Goal: Task Accomplishment & Management: Use online tool/utility

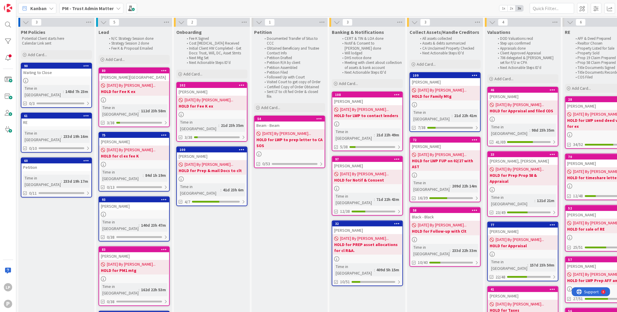
click at [409, 3] on div "Kanban PM - Trust Admin Matter 1x 2x 3x" at bounding box center [316, 8] width 600 height 16
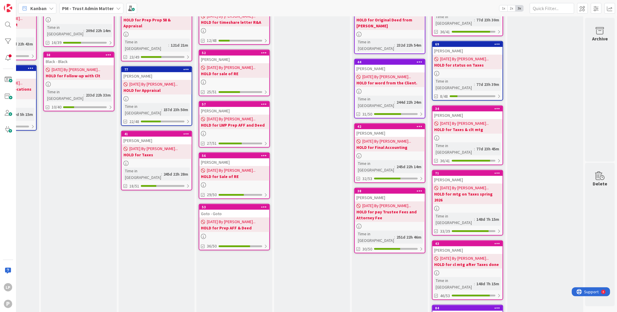
scroll to position [173, 373]
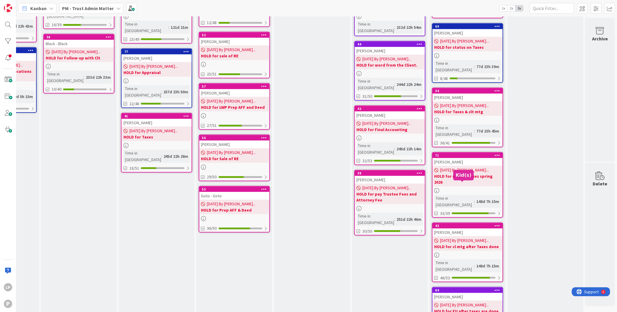
click at [463, 223] on div "43" at bounding box center [468, 225] width 67 height 4
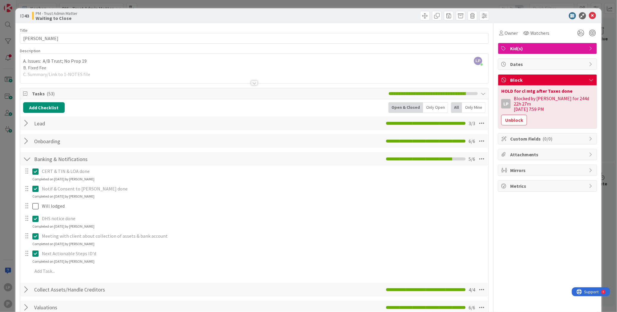
click at [245, 60] on div "LP Laura Patton joined 5 m ago A. Issues: A/B Trust; No Prop 19 B. Fixed Fee C.…" at bounding box center [254, 68] width 468 height 29
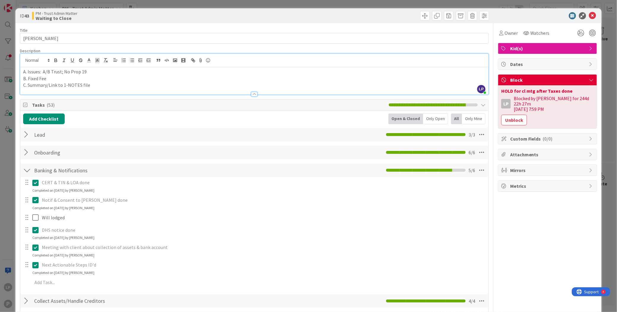
click at [86, 72] on p "A. Issues: A/B Trust; No Prop 19" at bounding box center [254, 71] width 462 height 7
click at [96, 73] on p "A. Issues: A/B Trust; No Prop 19;" at bounding box center [254, 71] width 462 height 7
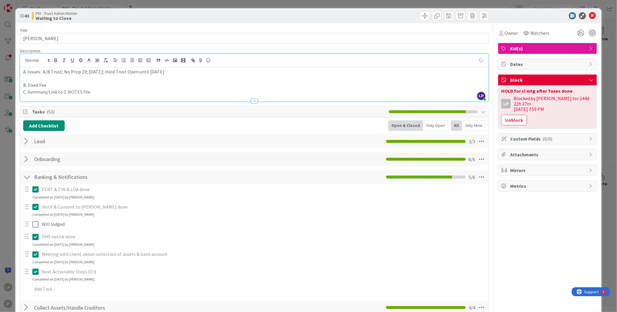
click at [60, 77] on p at bounding box center [254, 78] width 462 height 7
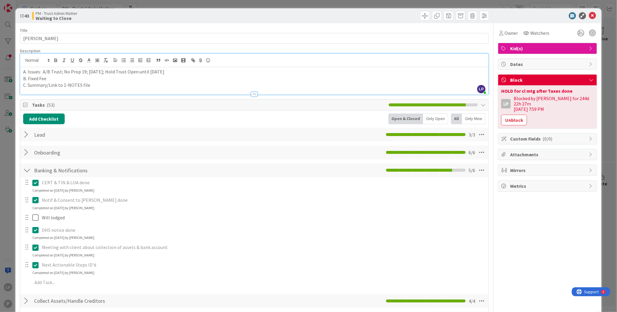
click at [169, 71] on p "A. Issues: A/B Trust; No Prop 19; Dec 2, 2024; Hold Trust Open until Feb 21" at bounding box center [254, 71] width 462 height 7
click at [172, 72] on p "A. Issues: A/B Trust; No Prop 19; Dec 2, 2024; Hold Trust Open until Feb 1st" at bounding box center [254, 71] width 462 height 7
click at [87, 71] on p "A. Issues: A/B Trust; No Prop 19; Dec 2, 2024; Hold Trust Open until Feb 1st; C…" at bounding box center [254, 71] width 462 height 7
click at [504, 115] on button "Unblock" at bounding box center [514, 120] width 26 height 11
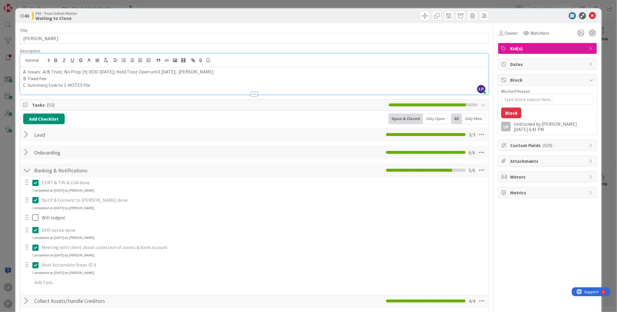
scroll to position [158, 373]
click at [546, 100] on textarea "Blocked Reason" at bounding box center [547, 99] width 93 height 11
paste textarea "HOLD for clt mtg after Dec 2nd"
type textarea "x"
type textarea "HOLD for clt mtg after Dec 2nd"
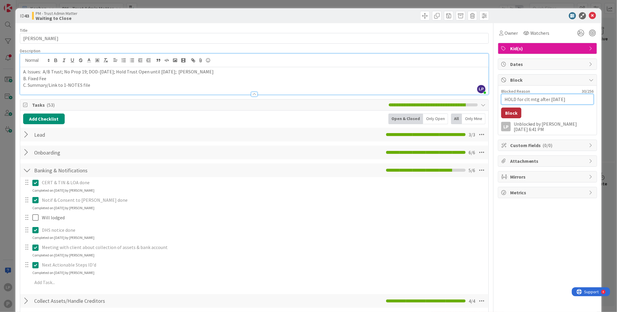
type textarea "x"
type textarea "HOLD for clt mtg after Dec 2nd"
click at [503, 113] on button "Block" at bounding box center [511, 112] width 20 height 11
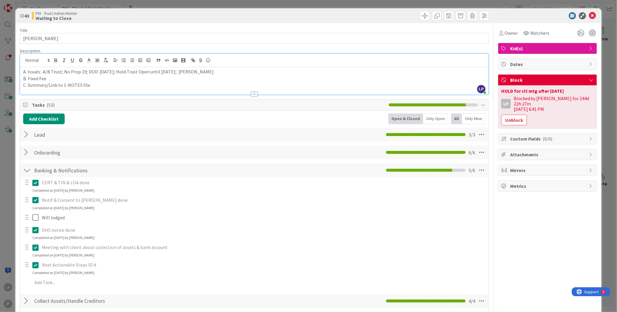
scroll to position [173, 373]
click at [589, 16] on icon at bounding box center [592, 15] width 7 height 7
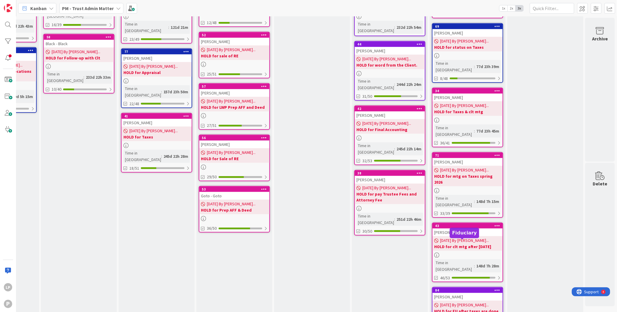
click at [466, 288] on div "84" at bounding box center [468, 290] width 67 height 4
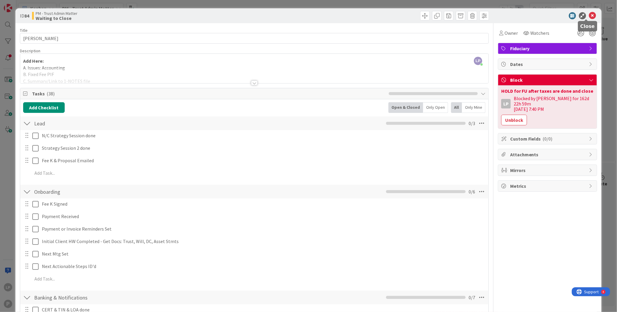
click at [589, 16] on icon at bounding box center [592, 15] width 7 height 7
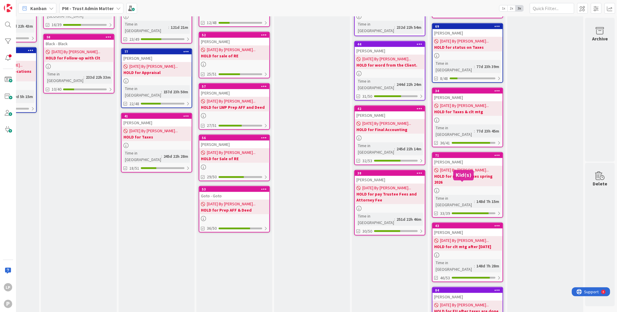
click at [456, 223] on div "43" at bounding box center [468, 225] width 67 height 4
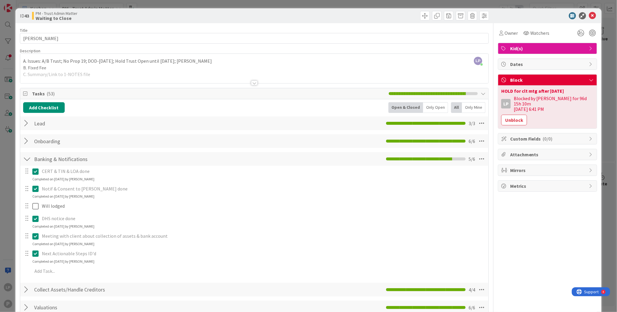
click at [215, 60] on div "LP Laura Patton joined 2 m ago A. Issues: A/B Trust; No Prop 19; DOD-Dec 2, 202…" at bounding box center [254, 68] width 468 height 29
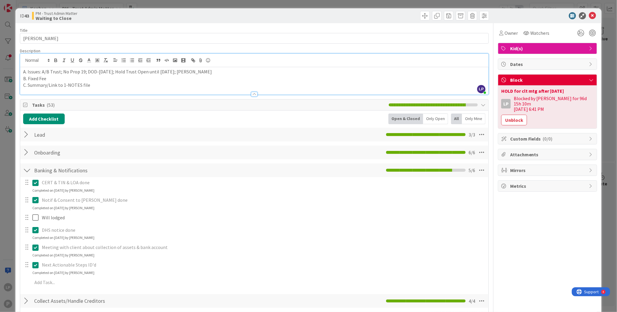
click at [209, 74] on p "A. Issues: A/B Trust; No Prop 19; DOD-Dec 2, 2024; Hold Trust Open until Feb 1s…" at bounding box center [254, 71] width 462 height 7
click at [502, 117] on button "Unblock" at bounding box center [514, 120] width 26 height 11
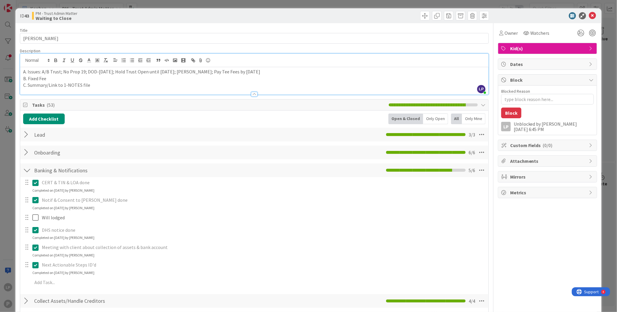
scroll to position [158, 373]
click at [554, 99] on textarea "Blocked Reason" at bounding box center [547, 99] width 93 height 11
paste textarea "HOLD for clt mtg before Nov. 30th"
type textarea "x"
type textarea "HOLD for clt mtg before Nov. 30th"
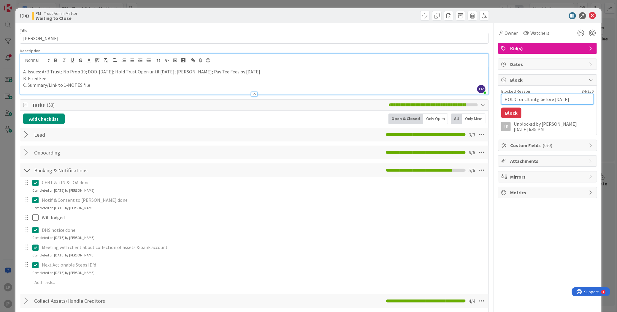
type textarea "x"
type textarea "HOLD for clt mtg before Nov. 30th"
click at [501, 112] on button "Block" at bounding box center [511, 112] width 20 height 11
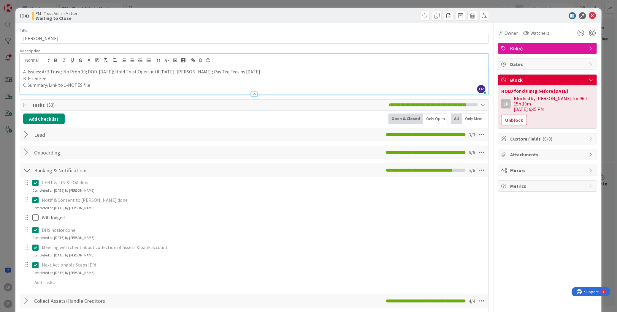
scroll to position [173, 373]
click at [589, 16] on icon at bounding box center [592, 15] width 7 height 7
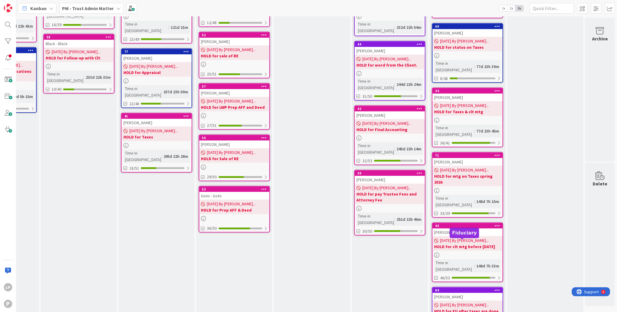
click at [468, 288] on div "84" at bounding box center [468, 290] width 67 height 4
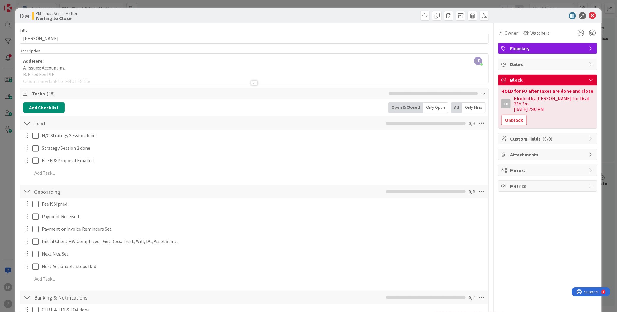
drag, startPoint x: 510, startPoint y: 117, endPoint x: 504, endPoint y: 121, distance: 6.9
click at [510, 117] on button "Unblock" at bounding box center [514, 120] width 26 height 11
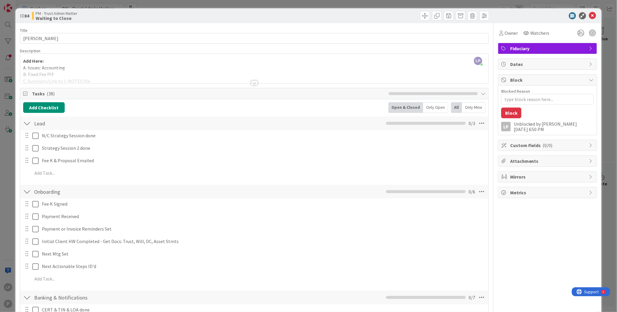
scroll to position [152, 373]
click at [538, 101] on textarea "Blocked Reason" at bounding box center [547, 99] width 93 height 11
paste textarea "HOLD for copy of accounting & close."
type textarea "x"
type textarea "HOLD for copy of accounting & close."
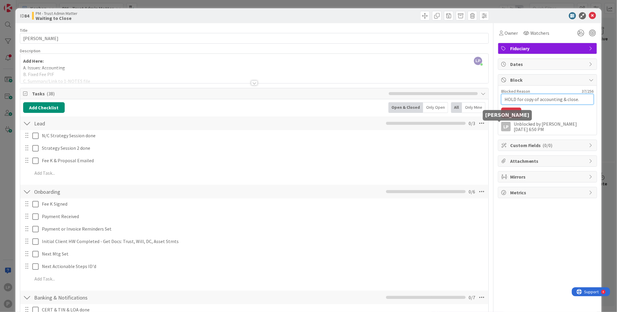
type textarea "x"
type textarea "HOLD for copy of accounting & close."
click at [503, 114] on button "Block" at bounding box center [511, 112] width 20 height 11
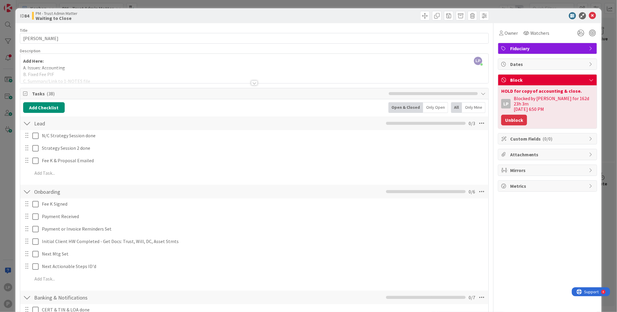
scroll to position [167, 373]
click at [589, 16] on icon at bounding box center [592, 15] width 7 height 7
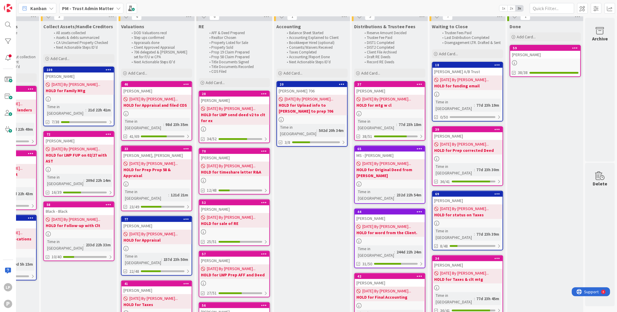
scroll to position [0, 373]
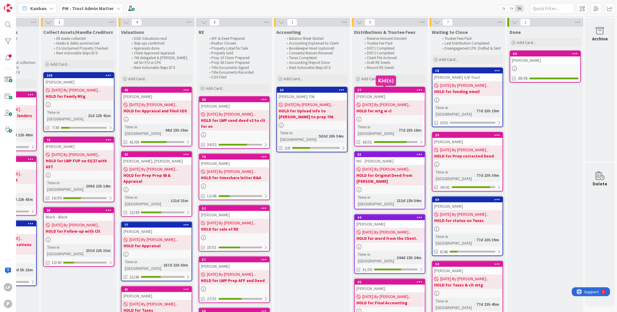
click at [382, 90] on div "37" at bounding box center [390, 90] width 67 height 4
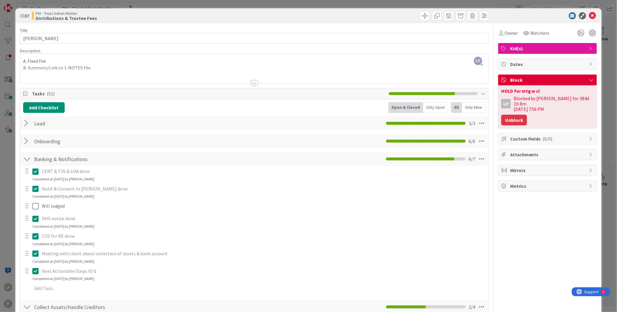
click at [501, 116] on button "Unblock" at bounding box center [514, 120] width 26 height 11
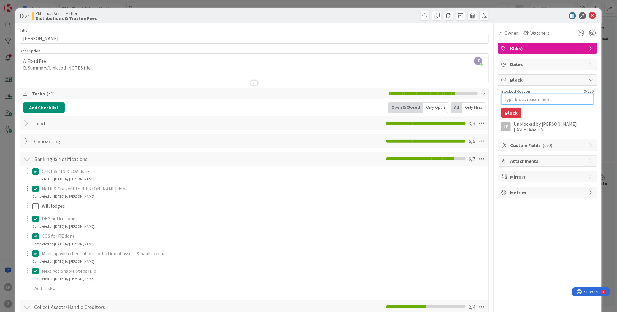
click at [517, 102] on textarea "Blocked Reason" at bounding box center [547, 99] width 93 height 11
paste textarea "HOLD for DIST on 12/04/25 & close."
type textarea "x"
type textarea "HOLD for DIST on 12/04/25 & close."
type textarea "x"
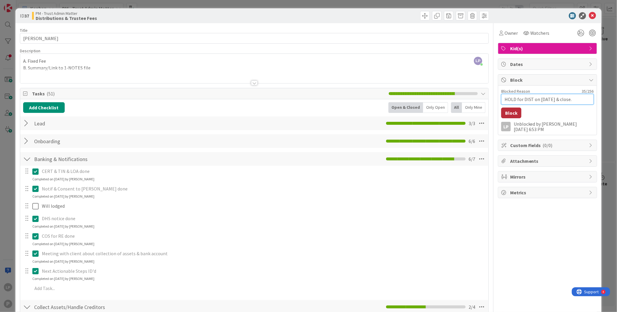
type textarea "HOLD for DIST on 12/04/25 & close."
click at [507, 114] on button "Block" at bounding box center [511, 112] width 20 height 11
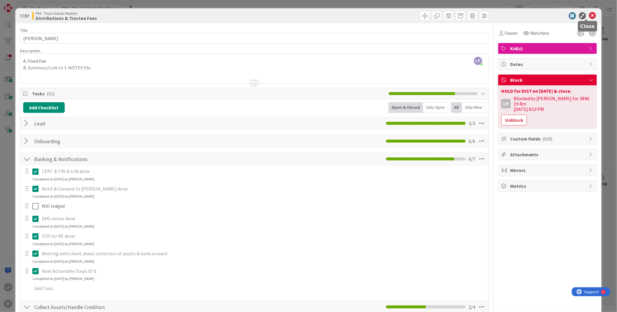
click at [589, 16] on icon at bounding box center [592, 15] width 7 height 7
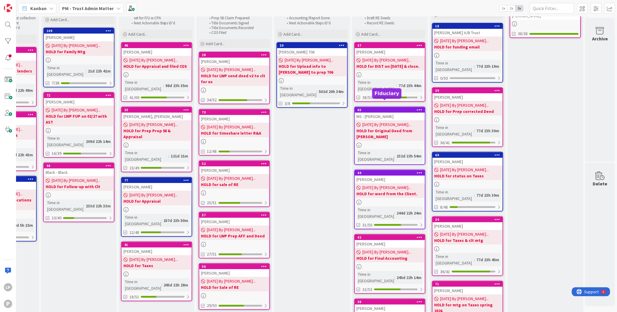
click at [391, 108] on div "65" at bounding box center [390, 110] width 67 height 4
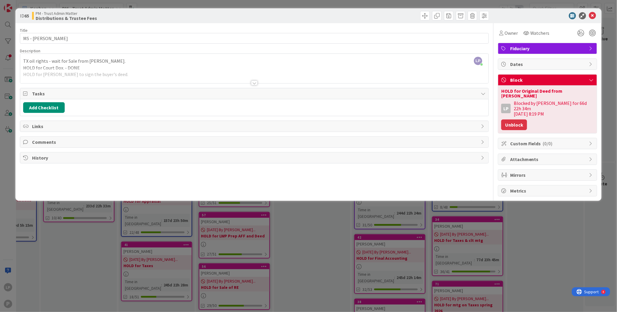
click at [512, 119] on button "Unblock" at bounding box center [514, 124] width 26 height 11
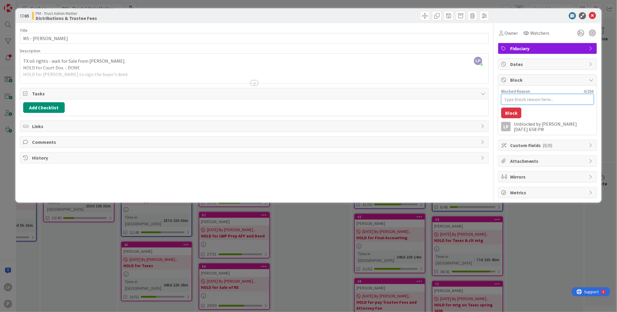
click at [532, 98] on textarea "Blocked Reason" at bounding box center [547, 99] width 93 height 11
paste textarea "HOLD for final Dox from Doug"
type textarea "x"
type textarea "HOLD for final Dox from Doug"
type textarea "x"
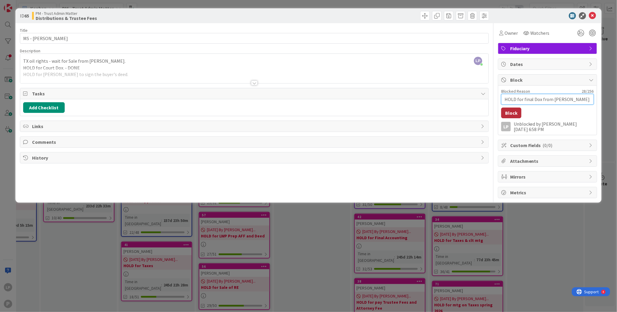
type textarea "HOLD for final Dox from Doug"
click at [510, 115] on button "Block" at bounding box center [511, 112] width 20 height 11
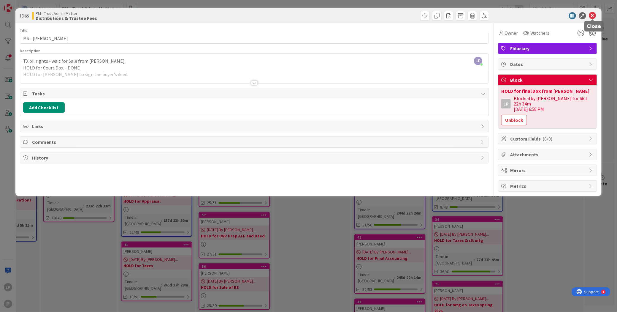
click at [594, 15] on icon at bounding box center [592, 15] width 7 height 7
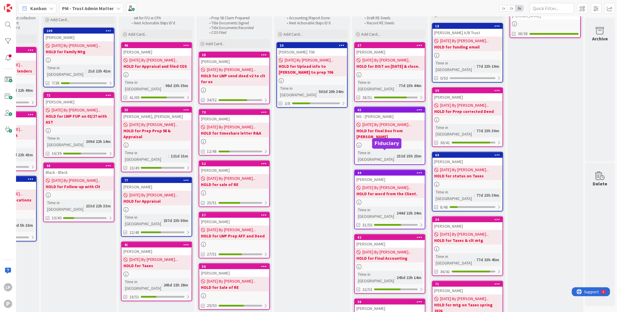
click at [392, 171] on div "44" at bounding box center [390, 173] width 67 height 4
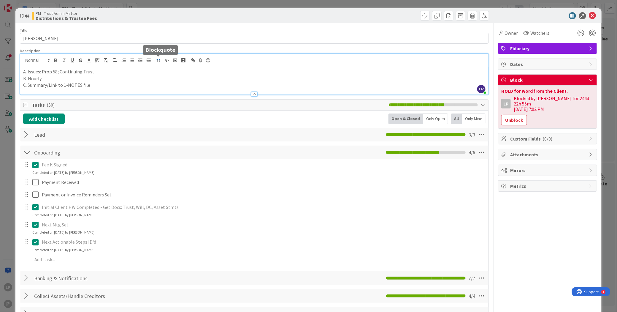
click at [161, 61] on div "LP Laura Patton just joined A. Issues: Prop 58; Continuing Trust B. Hourly C. S…" at bounding box center [254, 74] width 468 height 41
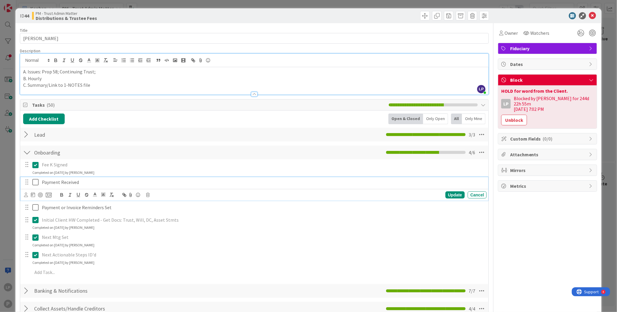
click at [34, 185] on icon at bounding box center [36, 181] width 9 height 7
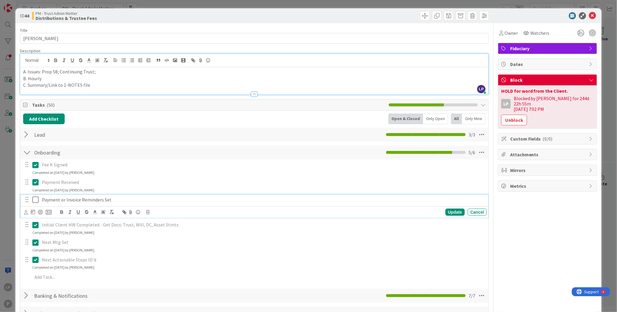
click at [34, 199] on icon at bounding box center [36, 199] width 9 height 7
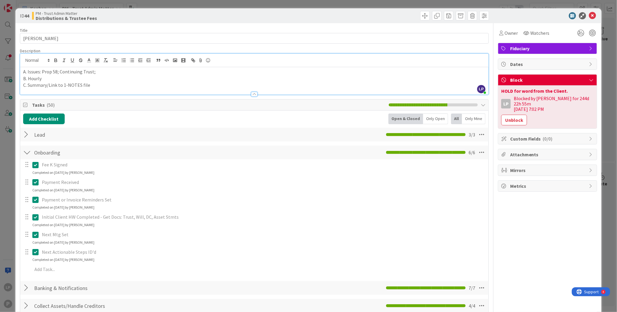
click at [186, 70] on p "A. Issues: Prop 58; Continuing Trust;" at bounding box center [254, 71] width 462 height 7
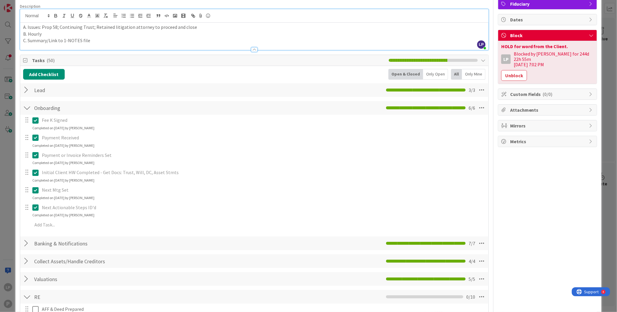
click at [27, 108] on div at bounding box center [27, 107] width 8 height 11
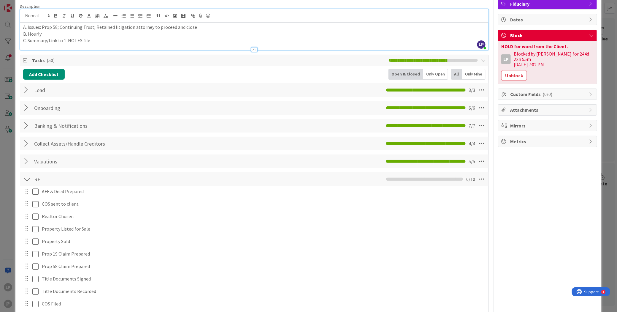
click at [204, 28] on p "A. Issues: Prop 58; Continuing Trust; Retained litigation attorney to proceed a…" at bounding box center [254, 27] width 462 height 7
click at [207, 29] on p "A. Issues: Prop 58; Continuing Trust; Retained litigation attorney to proceed a…" at bounding box center [254, 27] width 462 height 7
click at [511, 71] on button "Unblock" at bounding box center [514, 75] width 26 height 11
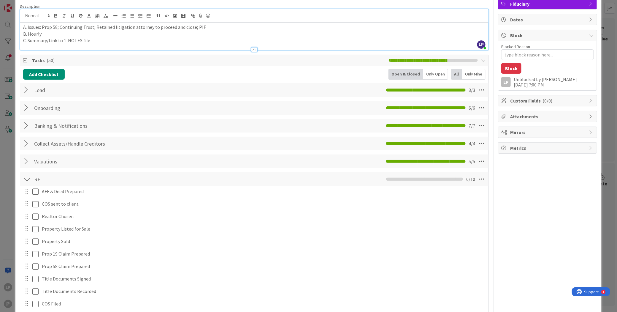
scroll to position [0, 0]
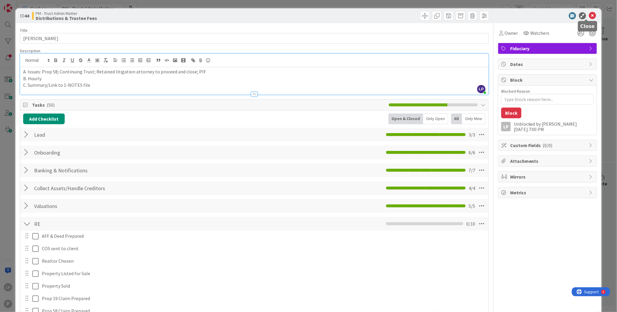
click at [589, 16] on icon at bounding box center [592, 15] width 7 height 7
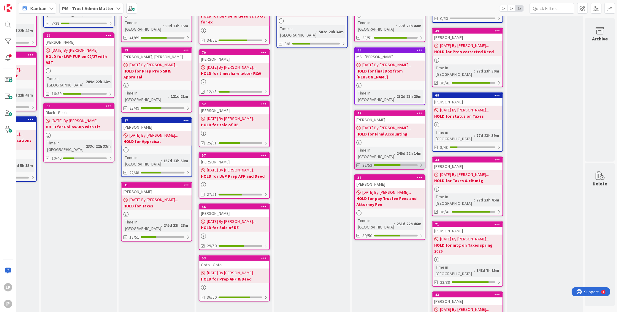
scroll to position [89, 373]
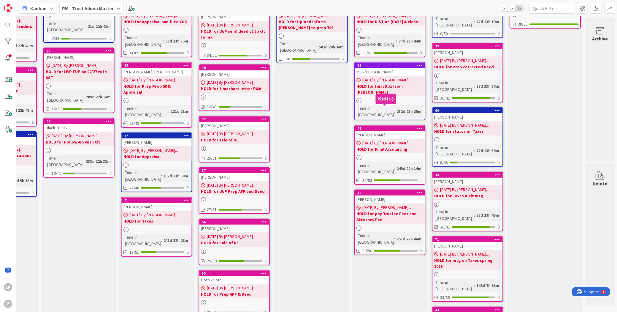
click at [390, 126] on div "42" at bounding box center [390, 128] width 67 height 4
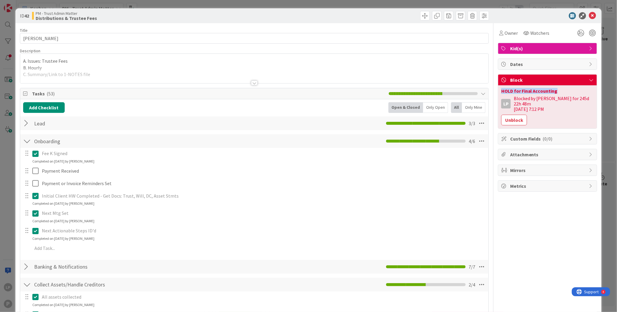
drag, startPoint x: 563, startPoint y: 92, endPoint x: 496, endPoint y: 93, distance: 67.1
click at [501, 93] on div "HOLD for Final Accounting" at bounding box center [547, 90] width 93 height 5
copy div "HOLD for Final Accounting"
click at [506, 116] on button "Unblock" at bounding box center [514, 120] width 26 height 11
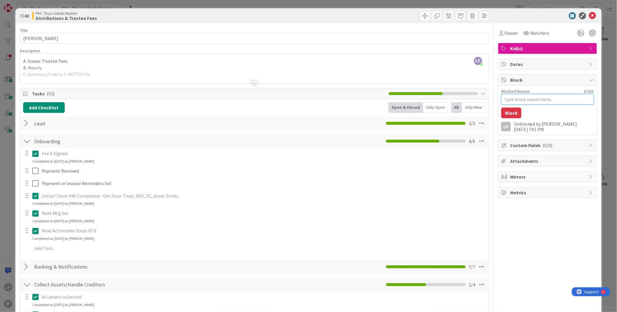
click at [516, 96] on textarea "Blocked Reason" at bounding box center [547, 99] width 93 height 11
paste textarea "HOLD for Final Accounting"
type textarea "x"
type textarea "HOLD for Final Accounting"
type textarea "x"
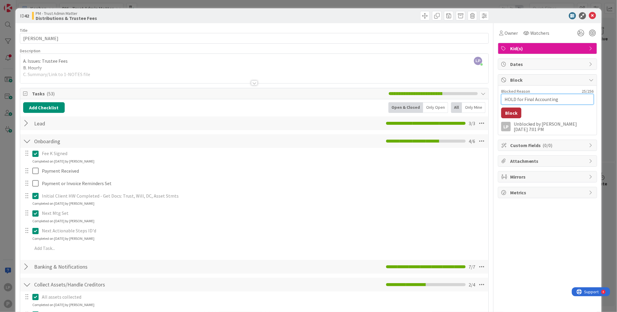
type textarea "HOLD for Final Accounting"
click at [507, 113] on button "Block" at bounding box center [511, 112] width 20 height 11
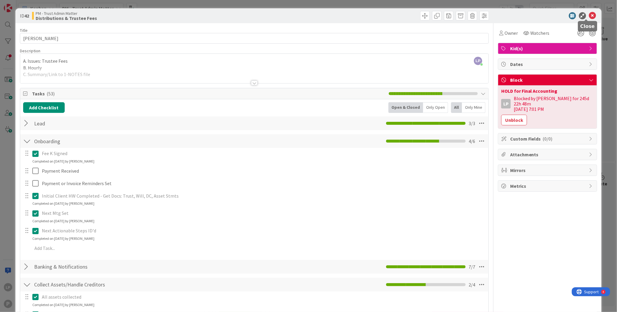
click at [589, 15] on icon at bounding box center [592, 15] width 7 height 7
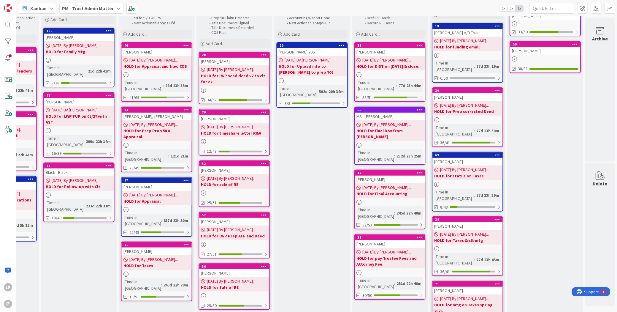
scroll to position [0, 373]
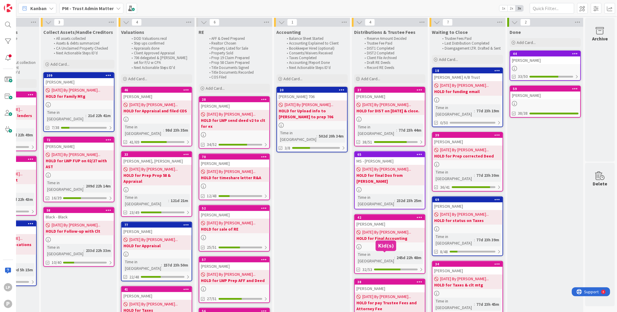
click at [380, 279] on div "38" at bounding box center [390, 281] width 67 height 4
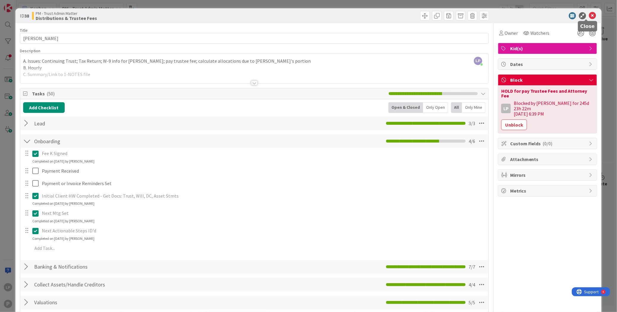
drag, startPoint x: 587, startPoint y: 15, endPoint x: 580, endPoint y: 12, distance: 8.1
click at [589, 15] on icon at bounding box center [592, 15] width 7 height 7
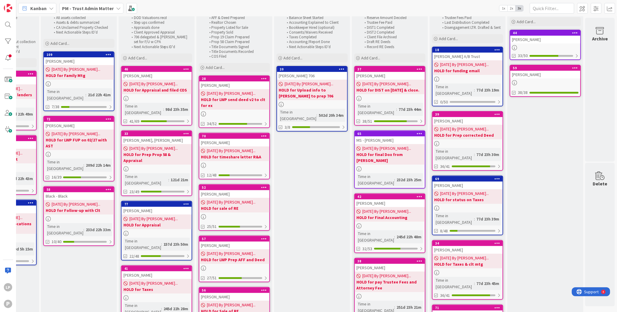
scroll to position [0, 373]
